Goal: Register for event/course

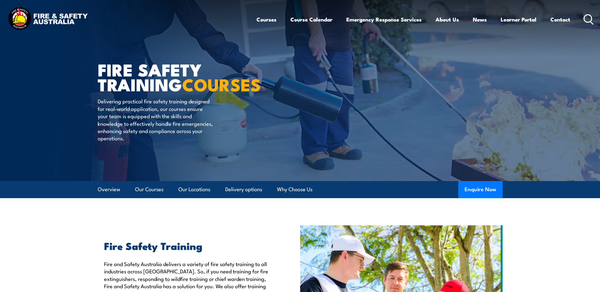
click at [581, 22] on div "Courses Course Calendar Emergency Response Services Services Overview Emergency…" at bounding box center [426, 19] width 338 height 27
click at [587, 18] on icon at bounding box center [589, 19] width 10 height 10
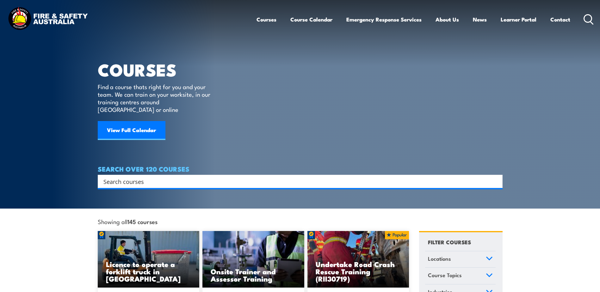
click at [440, 165] on div "SEARCH OVER 120 COURSES Search Filter by Locations [GEOGRAPHIC_DATA] [GEOGRAPHI…" at bounding box center [300, 176] width 405 height 23
click at [439, 175] on div "Search" at bounding box center [300, 181] width 405 height 13
click at [444, 177] on input "Search input" at bounding box center [295, 181] width 385 height 9
type input "dangerous"
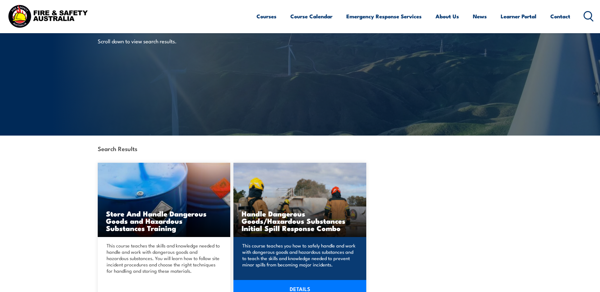
scroll to position [63, 0]
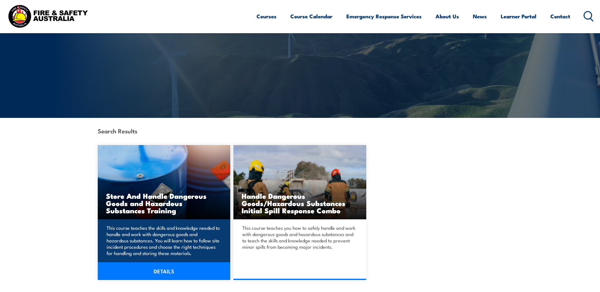
click at [165, 196] on h3 "Store And Handle Dangerous Goods and Hazardous Substances Training" at bounding box center [164, 203] width 116 height 22
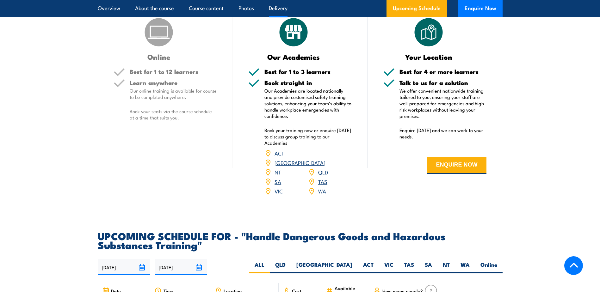
scroll to position [759, 0]
click at [323, 195] on link "WA" at bounding box center [322, 191] width 8 height 8
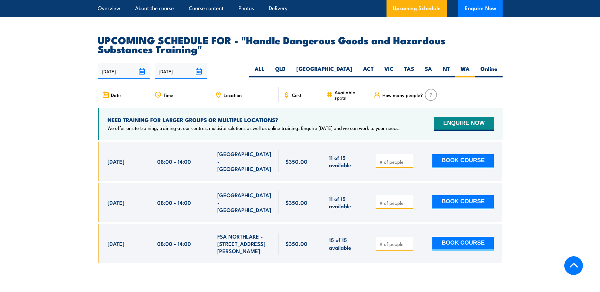
scroll to position [996, 0]
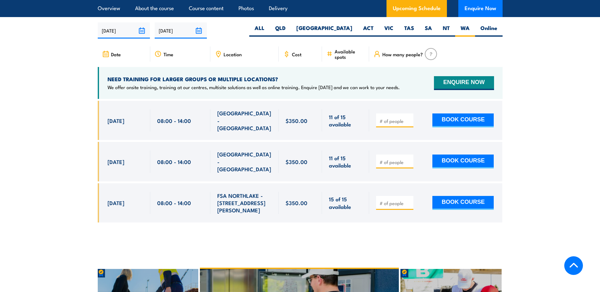
click at [416, 120] on div "BOOK COURSE" at bounding box center [435, 120] width 118 height 22
click at [406, 121] on input "1" at bounding box center [396, 121] width 32 height 6
type input "11"
click at [379, 121] on span "11" at bounding box center [394, 120] width 33 height 7
type input "1"
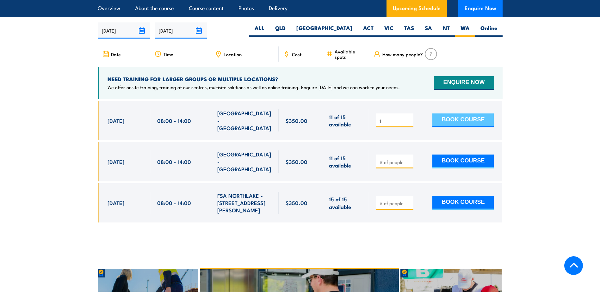
click at [455, 121] on button "BOOK COURSE" at bounding box center [462, 121] width 61 height 14
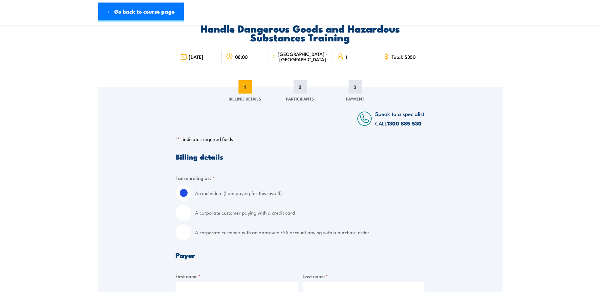
click at [324, 231] on label "A corporate customer with an approved FSA account paying with a purchase order" at bounding box center [309, 233] width 229 height 16
click at [191, 231] on input "A corporate customer with an approved FSA account paying with a purchase order" at bounding box center [184, 233] width 16 height 16
radio input "true"
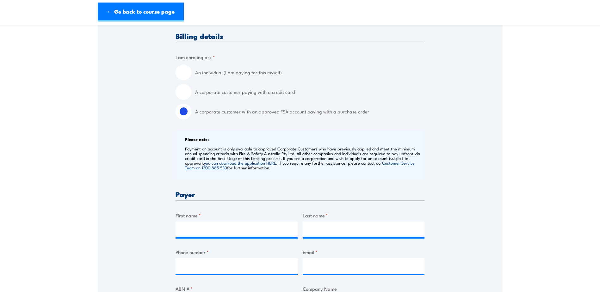
scroll to position [190, 0]
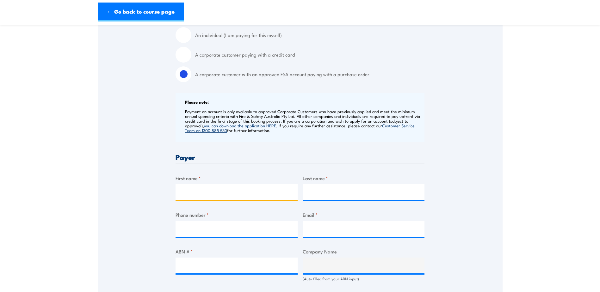
click at [226, 194] on input "First name *" at bounding box center [237, 192] width 122 height 16
type input "Kelly"
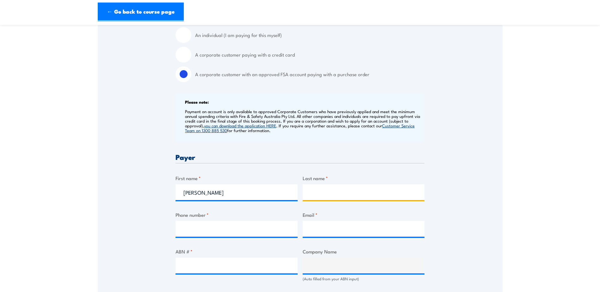
type input "McMillan"
type input "0412442331"
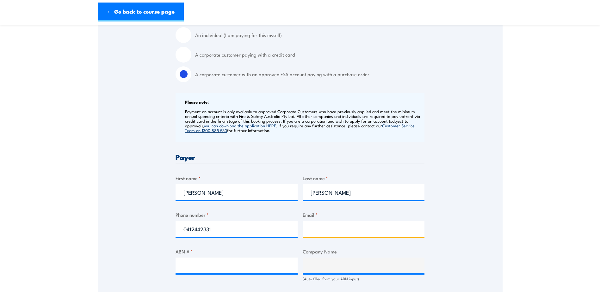
type input "kelly.mcmillan@fenner.com.au"
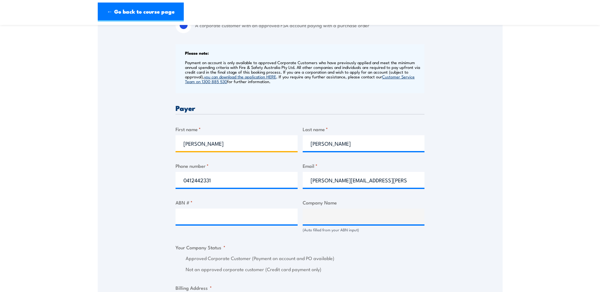
scroll to position [253, 0]
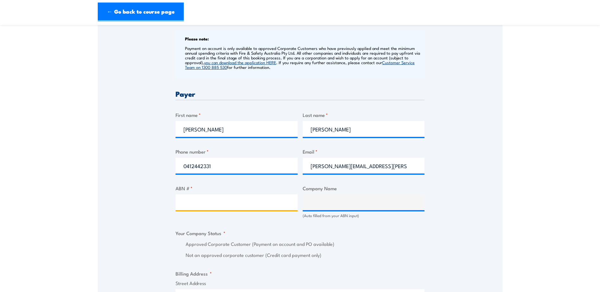
click at [225, 204] on input "ABN # *" at bounding box center [237, 203] width 122 height 16
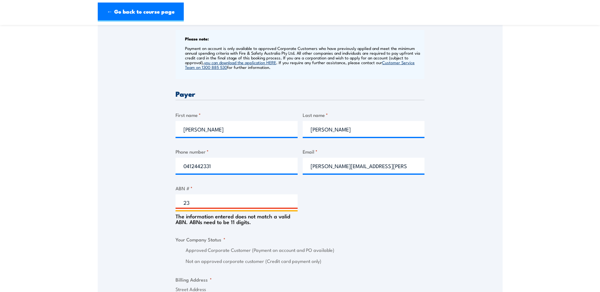
click at [223, 202] on input "23" at bounding box center [237, 203] width 122 height 16
type input "23080570574"
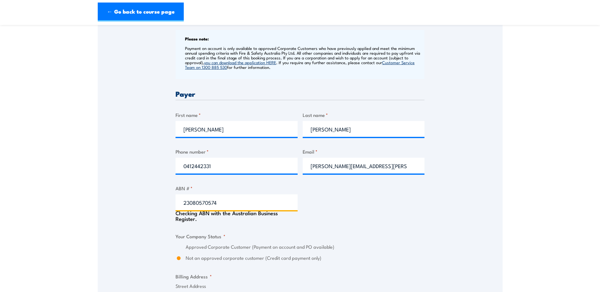
type input "FENNER DUNLOP AUSTRALIA PTY. LTD."
radio input "true"
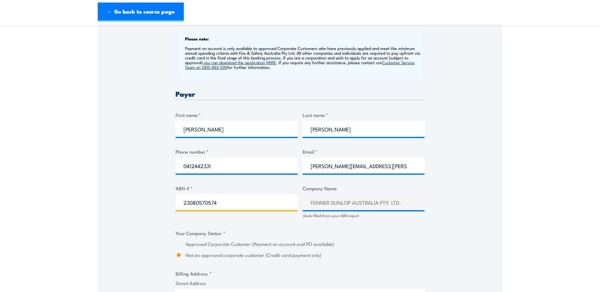
scroll to position [285, 0]
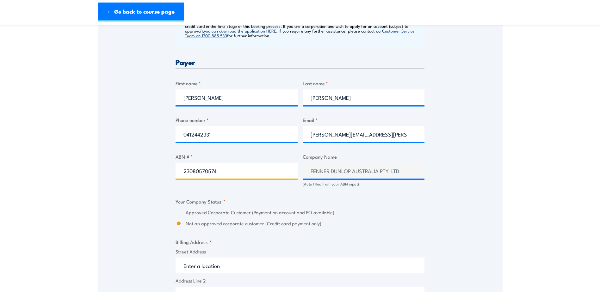
type input "23080570574"
click at [226, 214] on label "Approved Corporate Customer (Payment on account and PO available)" at bounding box center [305, 212] width 239 height 7
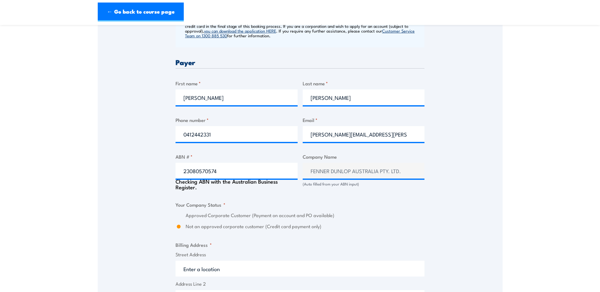
click at [189, 215] on label "Approved Corporate Customer (Payment on account and PO available)" at bounding box center [305, 215] width 239 height 7
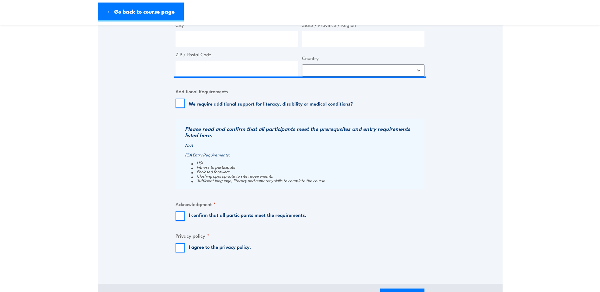
scroll to position [633, 0]
